Goal: Navigation & Orientation: Go to known website

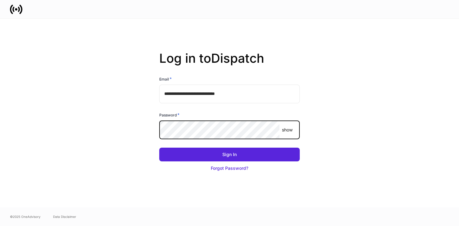
click at [159, 148] on button "Sign In" at bounding box center [229, 155] width 141 height 14
